Goal: Task Accomplishment & Management: Manage account settings

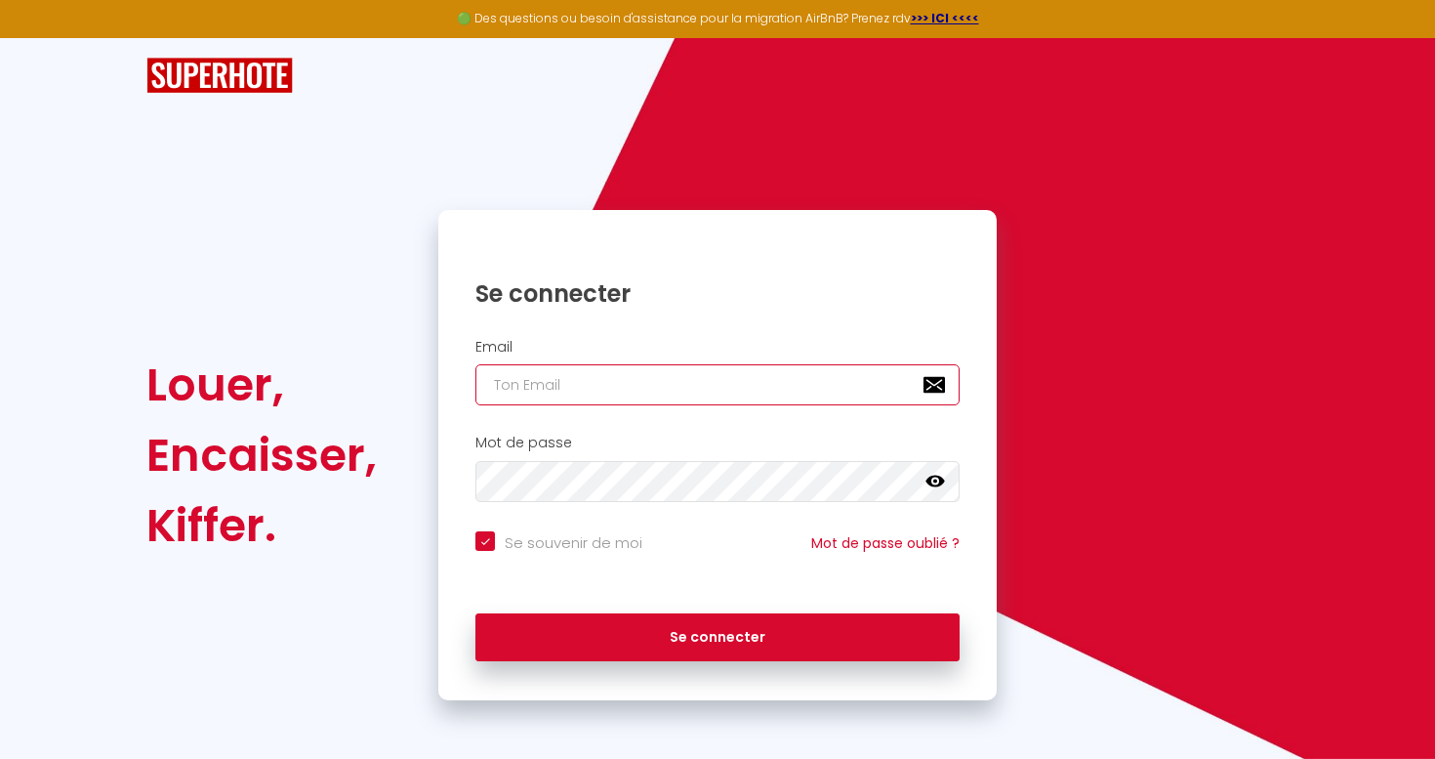
type input "[EMAIL_ADDRESS][DOMAIN_NAME]"
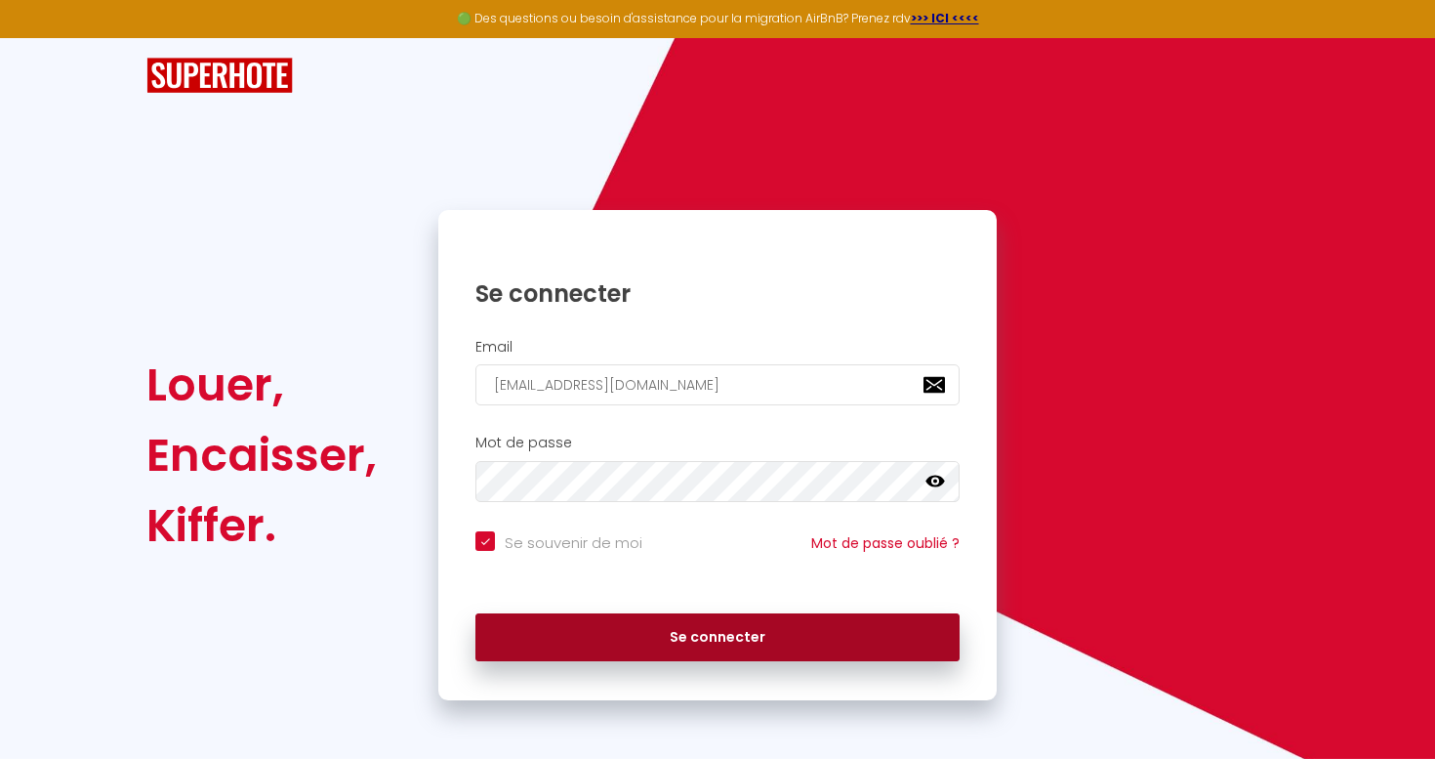
click at [687, 645] on button "Se connecter" at bounding box center [718, 637] width 484 height 49
checkbox input "true"
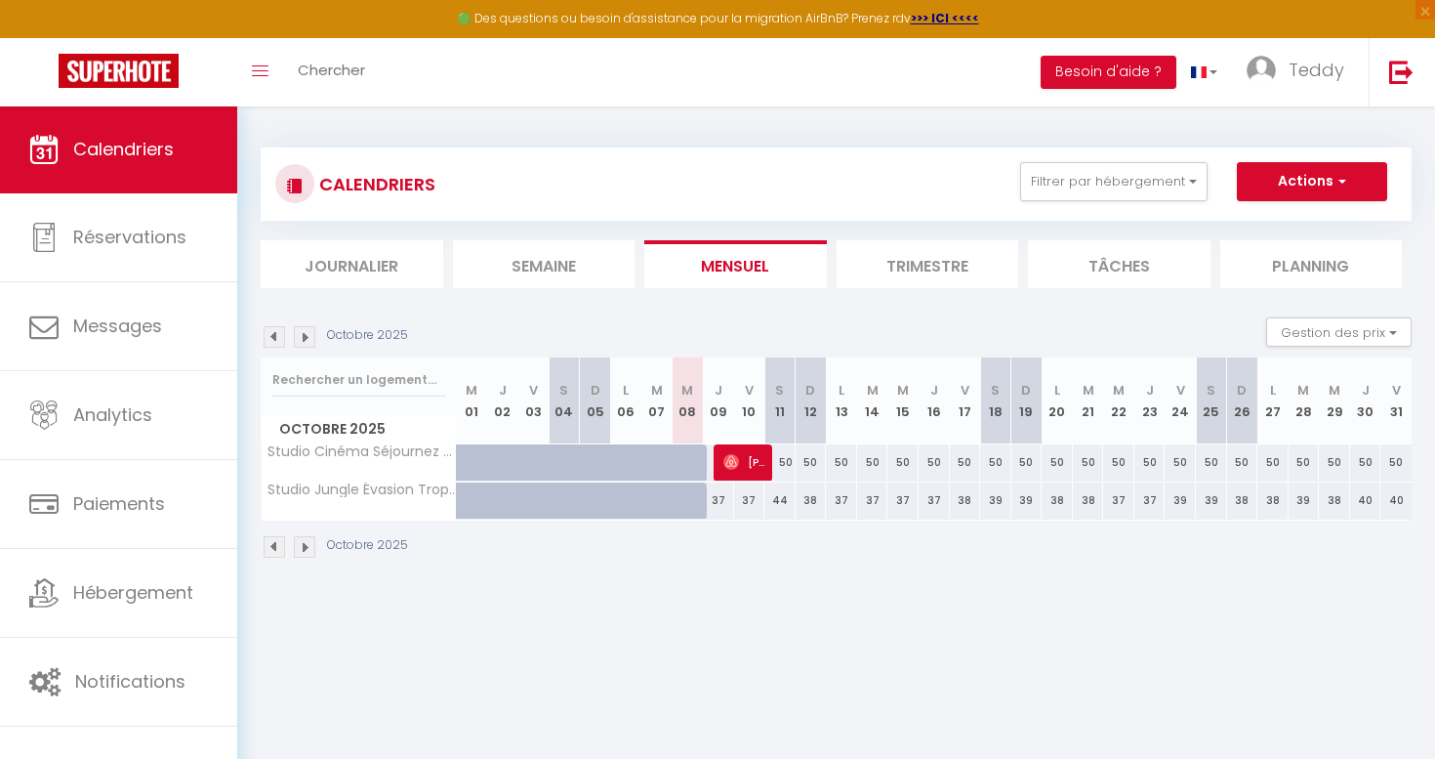
click at [741, 459] on span "[PERSON_NAME]" at bounding box center [745, 461] width 42 height 37
select select "OK"
select select "0"
select select "1"
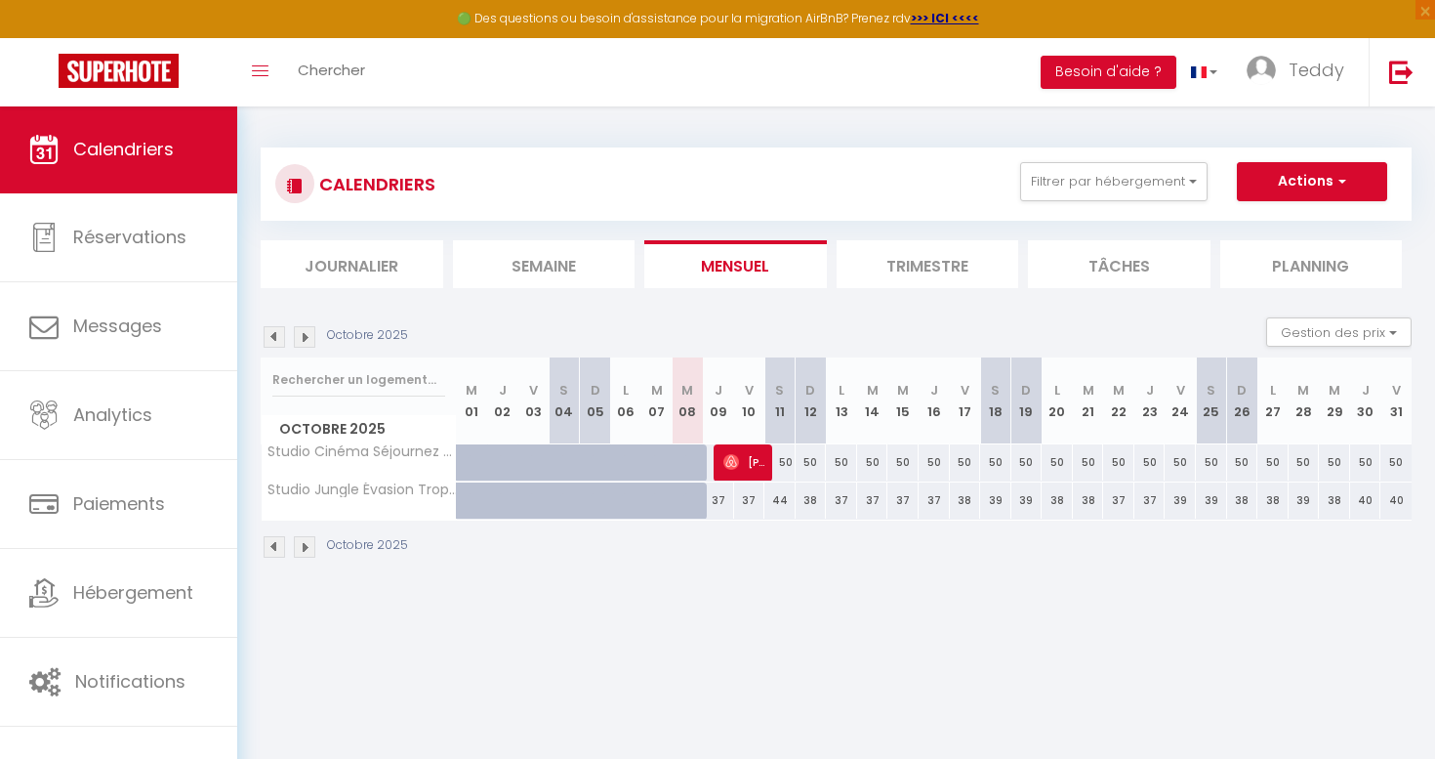
select select "1"
select select
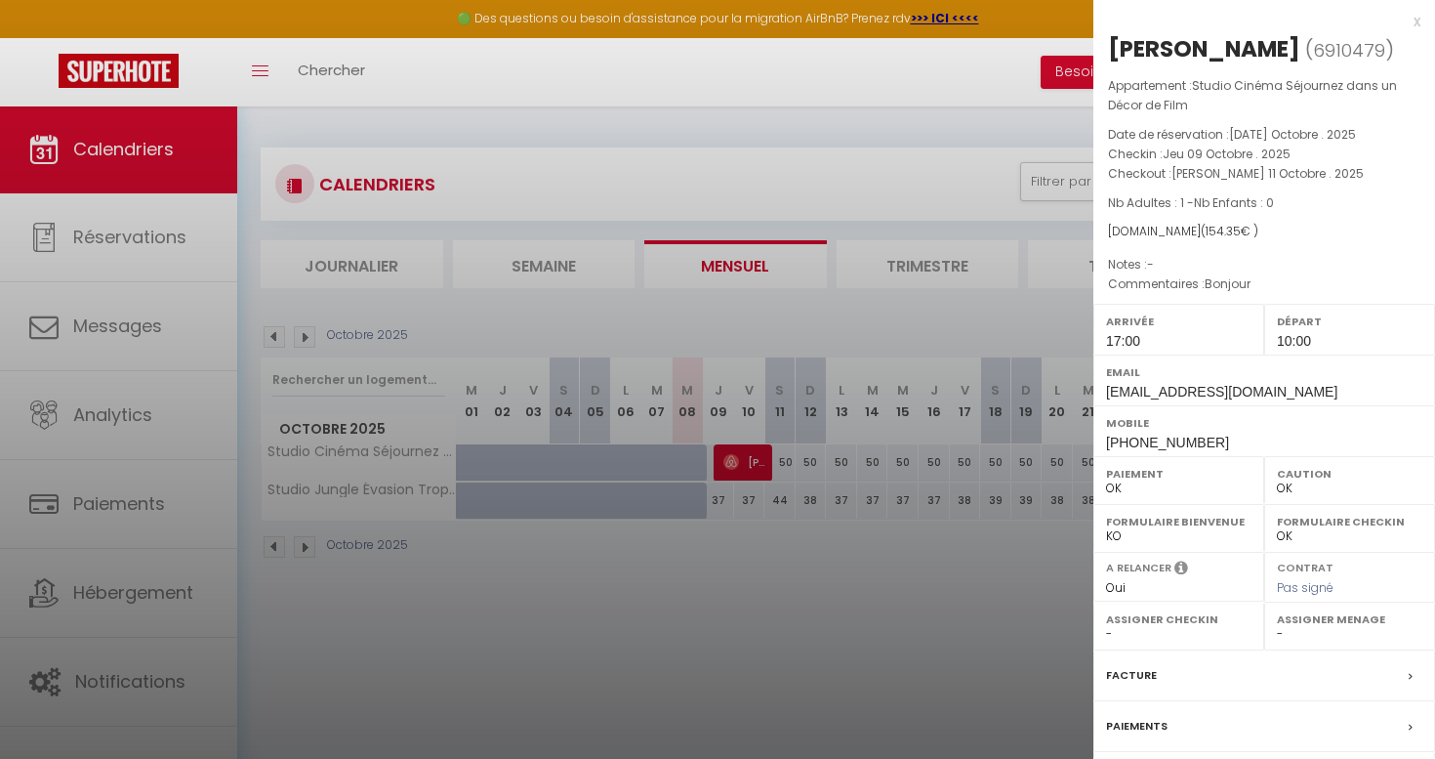
click at [1419, 21] on div "x" at bounding box center [1257, 21] width 327 height 23
